Goal: Complete application form

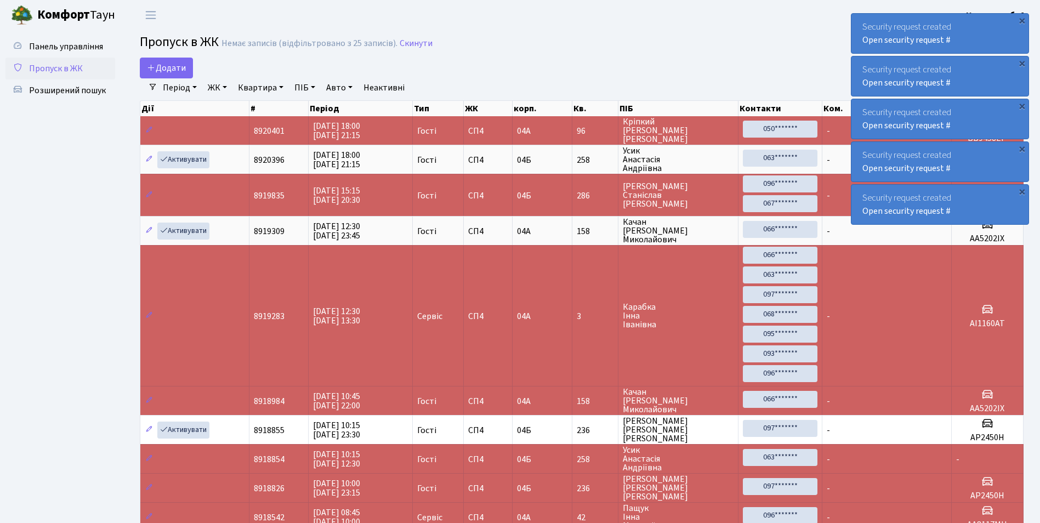
select select "25"
click at [693, 62] on div "Додати" at bounding box center [432, 68] width 584 height 21
click at [171, 75] on link "Додати" at bounding box center [166, 68] width 53 height 21
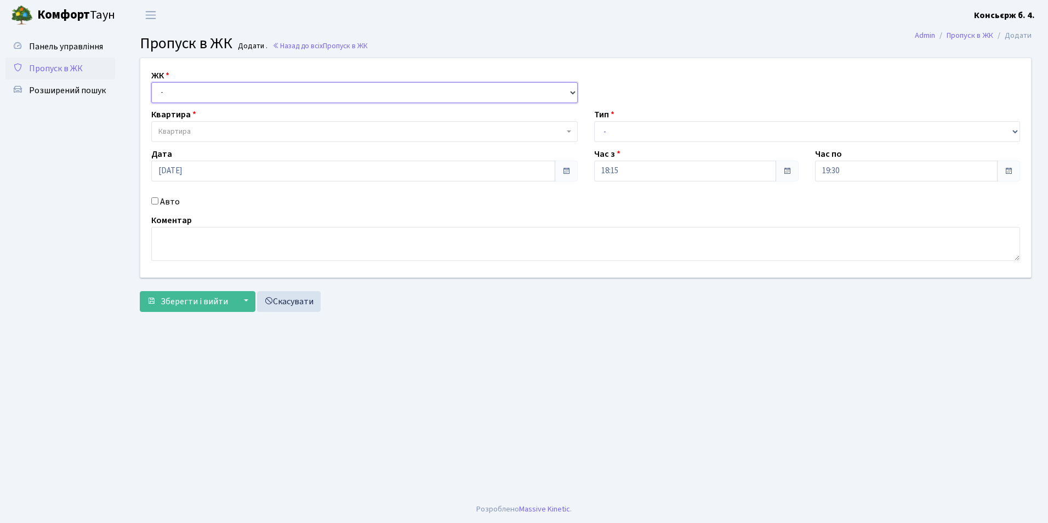
click at [191, 96] on select "- СП4, Столичне шосе, 5" at bounding box center [364, 92] width 426 height 21
select select "325"
click at [151, 82] on select "- СП4, Столичне шосе, 5" at bounding box center [364, 92] width 426 height 21
select select
click at [193, 125] on span "Квартира" at bounding box center [364, 131] width 426 height 21
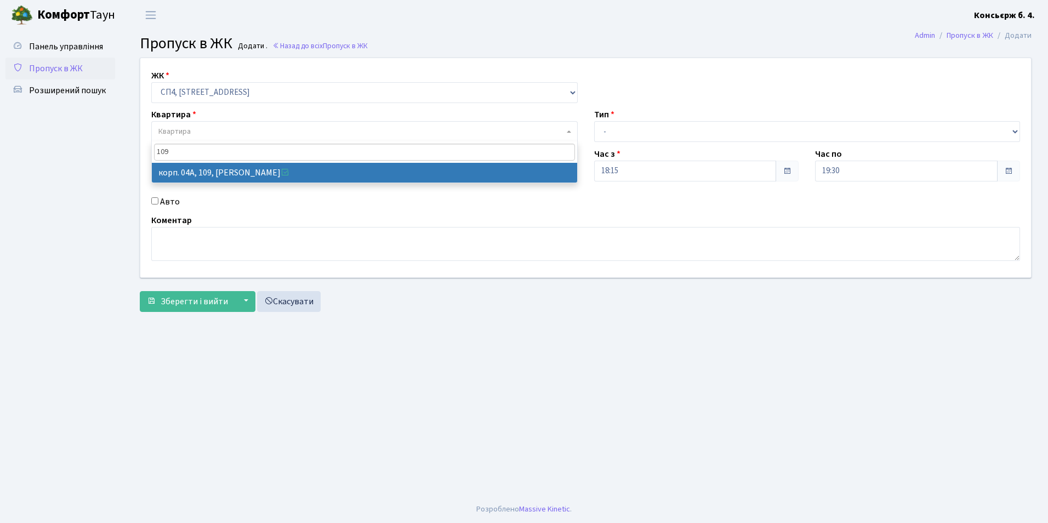
type input "109"
select select "21137"
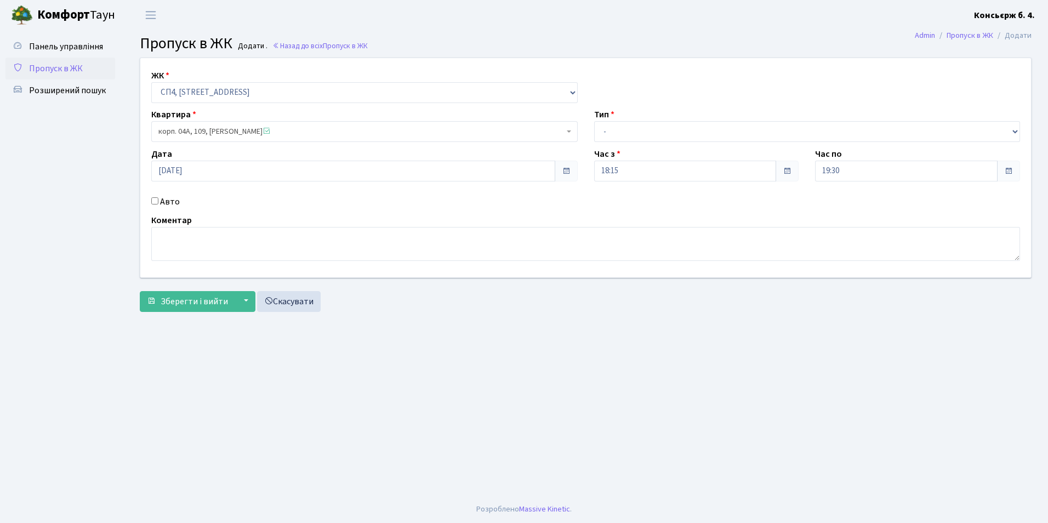
click at [157, 198] on input "Авто" at bounding box center [154, 200] width 7 height 7
checkbox input "true"
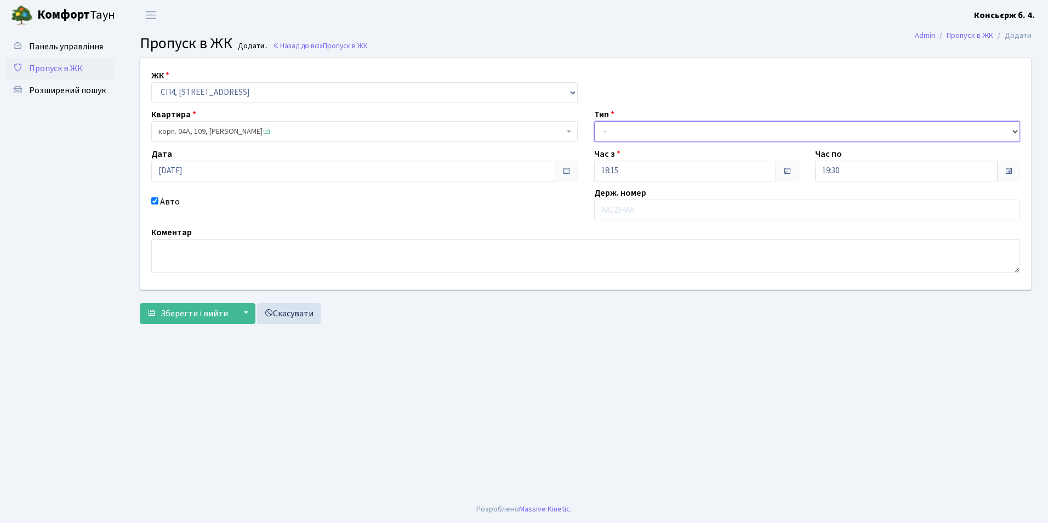
click at [680, 131] on select "- Доставка Таксі Гості Сервіс" at bounding box center [807, 131] width 426 height 21
click at [594, 121] on select "- Доставка Таксі Гості Сервіс" at bounding box center [807, 131] width 426 height 21
click at [666, 134] on select "- Доставка Таксі Гості Сервіс" at bounding box center [807, 131] width 426 height 21
select select "1"
click at [594, 121] on select "- Доставка Таксі Гості Сервіс" at bounding box center [807, 131] width 426 height 21
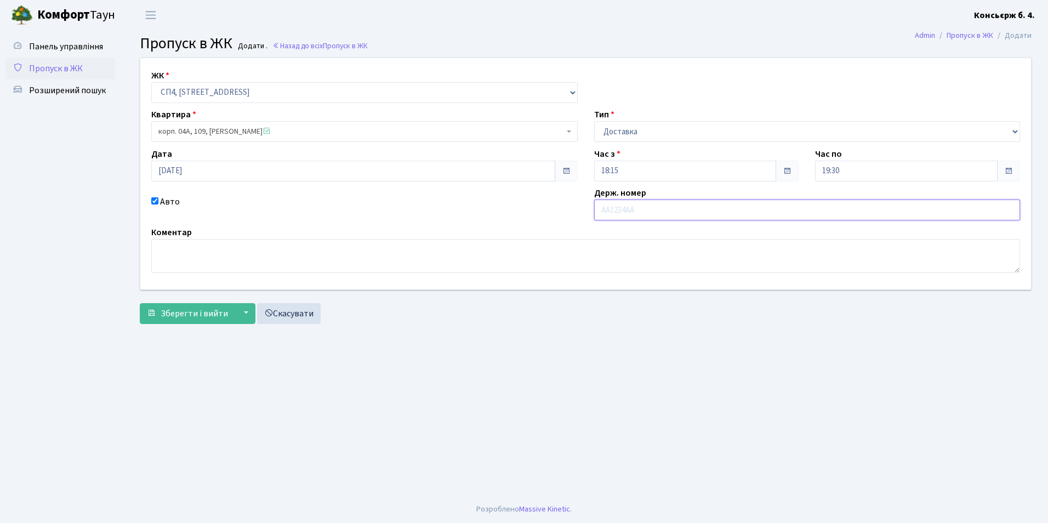
click at [660, 211] on input "text" at bounding box center [807, 210] width 426 height 21
type input "К"
type input "КА5785ЕО"
click at [205, 311] on span "Зберегти і вийти" at bounding box center [194, 313] width 67 height 12
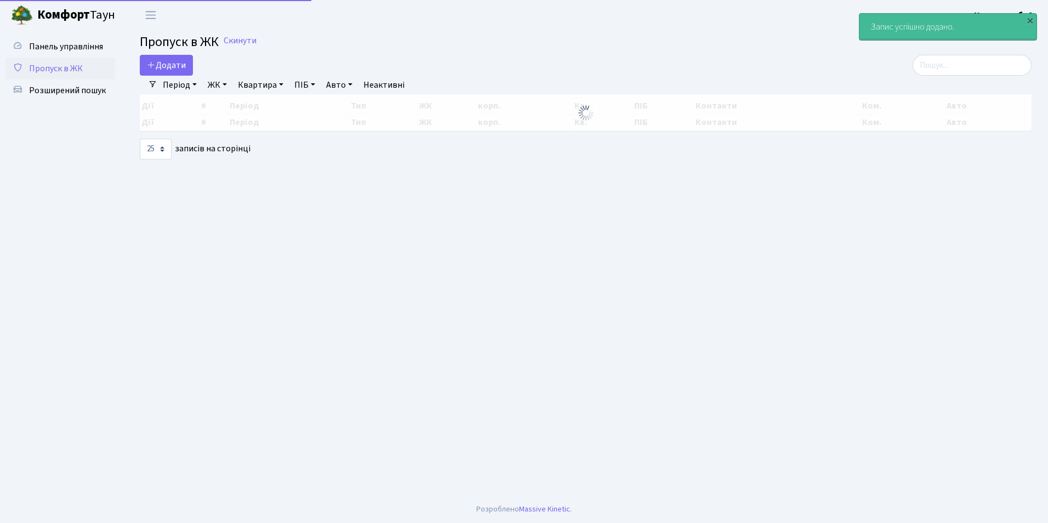
select select "25"
